Goal: Information Seeking & Learning: Learn about a topic

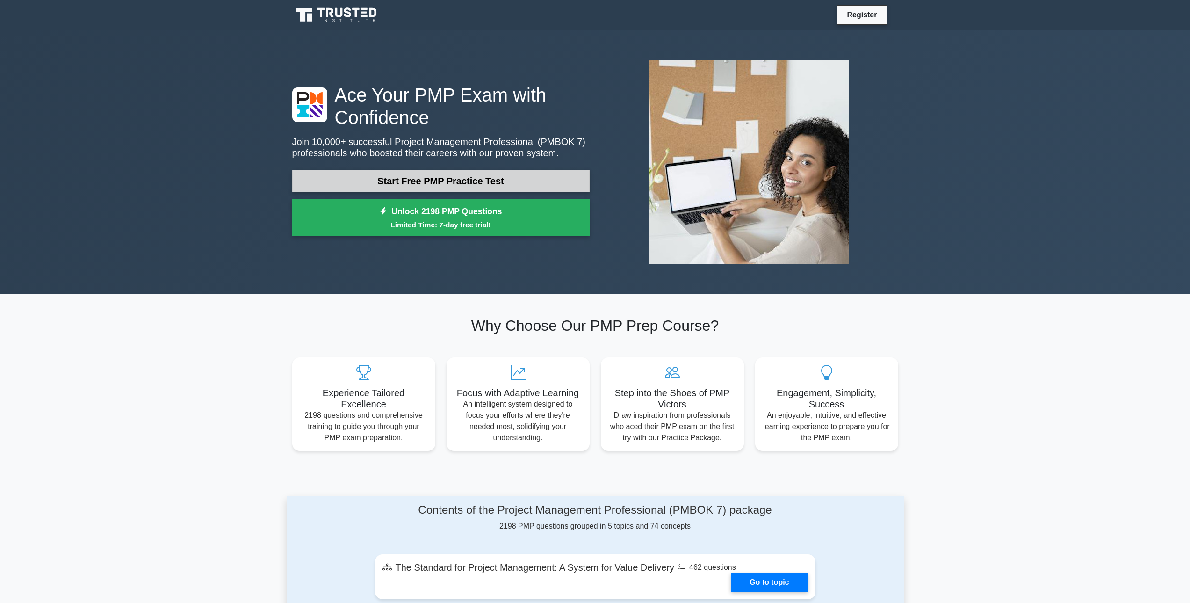
click at [498, 185] on link "Start Free PMP Practice Test" at bounding box center [440, 181] width 297 height 22
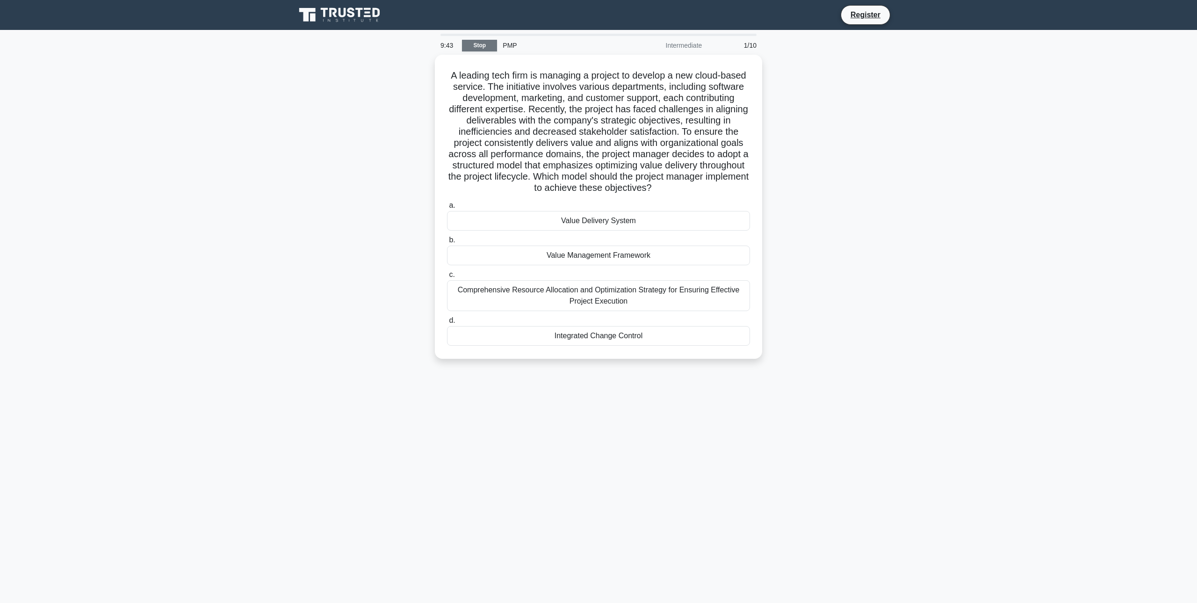
click at [484, 44] on link "Stop" at bounding box center [479, 46] width 35 height 12
